Goal: Information Seeking & Learning: Learn about a topic

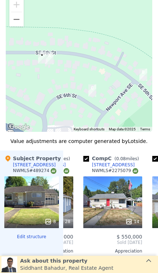
scroll to position [832, 0]
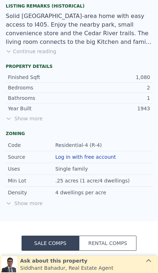
click at [24, 115] on span "Show more" at bounding box center [79, 118] width 146 height 7
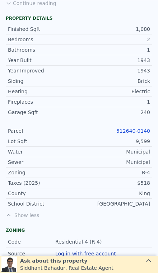
scroll to position [581, 0]
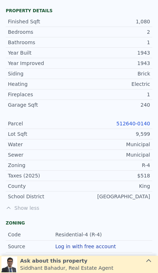
click at [141, 121] on link "512640-0140" at bounding box center [133, 124] width 34 height 6
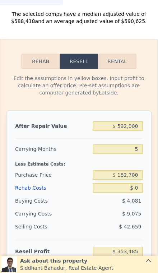
scroll to position [1362, 0]
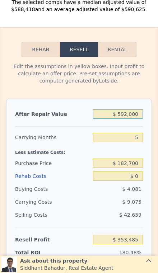
click at [135, 109] on input "$ 592,000" at bounding box center [118, 113] width 50 height 9
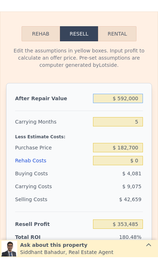
type input "$ 59,200"
type input "-$ 140,529"
type input "$ 5,920"
type input "-$ 189,930"
type input "$ 592"
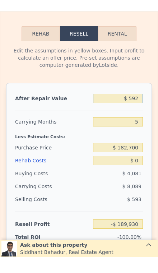
type input "-$ 194,871"
type input "$ 59"
type input "-$ 195,363"
type input "$ 5"
type input "-$ 195,414"
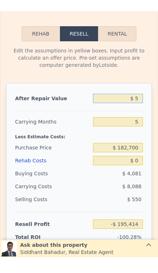
type input "$ 55"
type input "-$ 195,367"
type input "$ 550"
type input "-$ 194,910"
type input "$ 5,500"
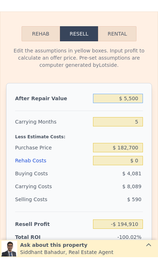
type input "-$ 190,320"
type input "$ 55,000"
type input "-$ 144,423"
type input "$ 550,000"
type input "$ 314,542"
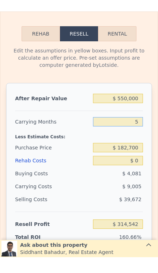
click at [142, 133] on input "5" at bounding box center [118, 137] width 50 height 9
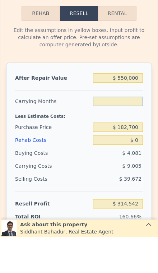
type input "3"
type input "$ 318,144"
type input "3"
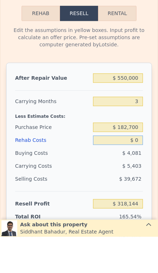
click at [140, 172] on input "$ 0" at bounding box center [118, 176] width 50 height 9
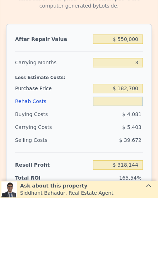
type input "$ 3"
type input "$ 318,141"
type input "$ 4"
type input "$ 318,140"
type input "$ 40"
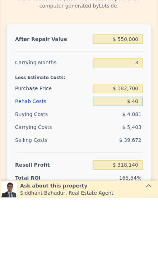
type input "$ 318,103"
type input "$ 400"
type input "$ 317,729"
type input "$ 4,000"
type input "$ 313,984"
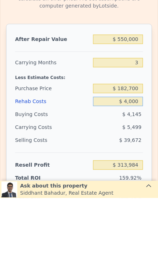
type input "$ 40,000"
type input "$ 276,544"
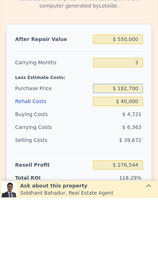
click at [140, 159] on input "$ 182,700" at bounding box center [118, 163] width 50 height 9
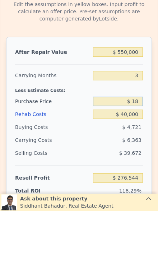
type input "$ 1"
type input "$ 350,000"
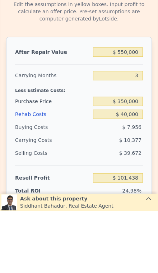
type input "$ 101,995"
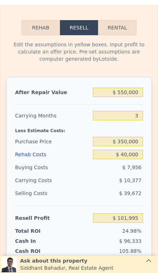
scroll to position [1384, 0]
click at [135, 137] on input "$ 350,000" at bounding box center [118, 141] width 50 height 9
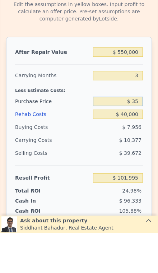
type input "$ 3"
type input "$ 379,000"
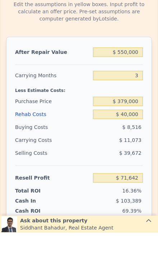
type input "$ 71,739"
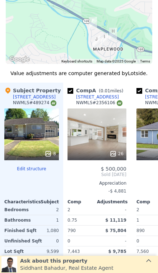
scroll to position [0, 0]
click at [83, 134] on div "26" at bounding box center [96, 134] width 59 height 52
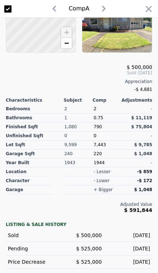
scroll to position [148, 0]
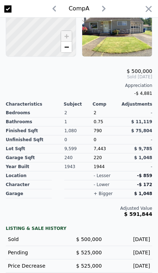
click at [150, 13] on icon "button" at bounding box center [149, 9] width 10 height 10
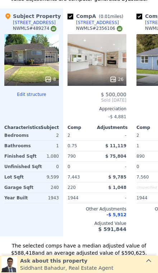
scroll to position [1118, 0]
type input "$ 592,000"
type input "5"
type input "$ 0"
type input "$ 353,485"
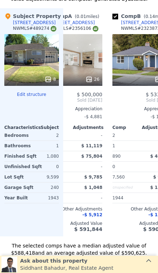
scroll to position [0, 23]
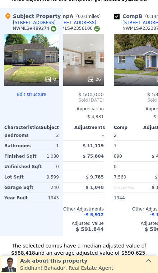
click at [90, 62] on div "26" at bounding box center [74, 60] width 59 height 52
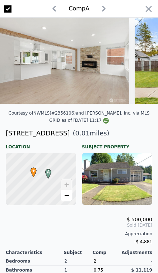
click at [149, 13] on icon "button" at bounding box center [149, 9] width 10 height 10
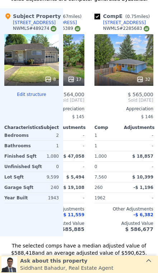
scroll to position [0, 243]
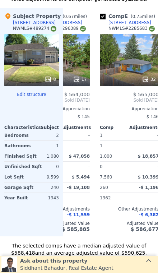
click at [138, 44] on div "32" at bounding box center [129, 60] width 59 height 52
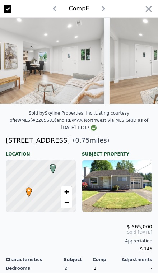
scroll to position [1118, 0]
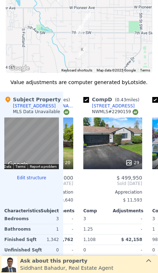
scroll to position [731, 0]
click at [126, 143] on div "29" at bounding box center [112, 143] width 59 height 52
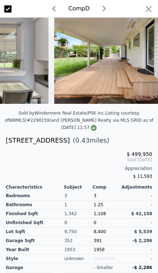
scroll to position [0, 2378]
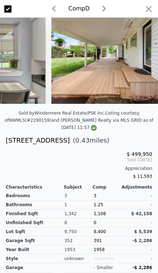
click at [150, 13] on icon "button" at bounding box center [149, 9] width 10 height 10
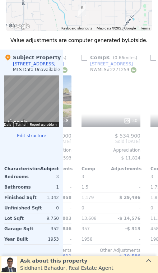
scroll to position [0, 673]
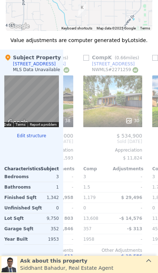
click at [128, 102] on div "30" at bounding box center [112, 101] width 59 height 52
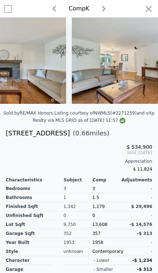
scroll to position [-1, 0]
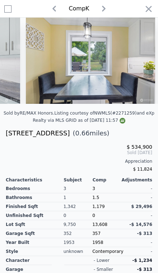
click at [152, 84] on img at bounding box center [90, 61] width 129 height 86
